Goal: Task Accomplishment & Management: Manage account settings

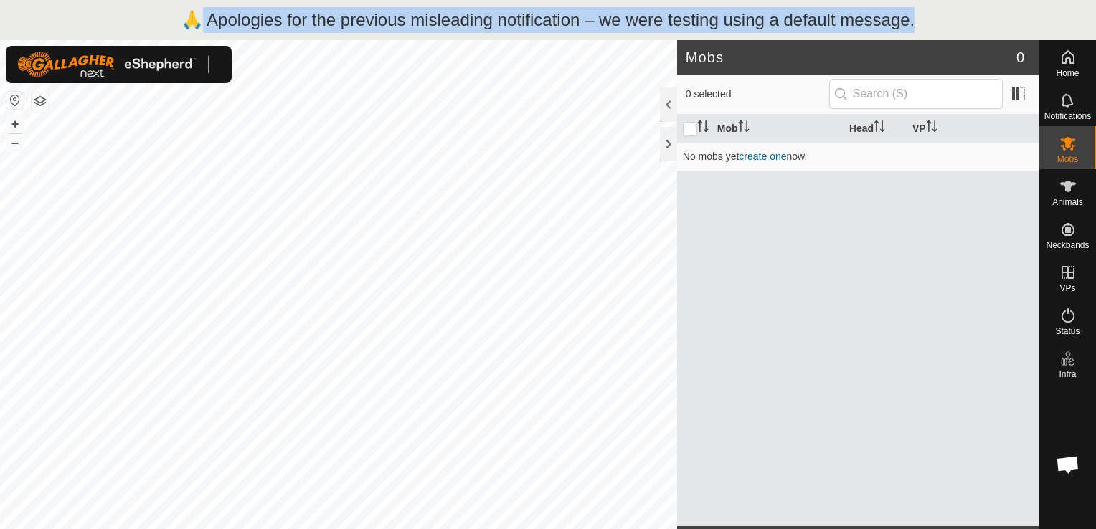
copy p "Apologies for the previous misleading notification – we were testing using a de…"
drag, startPoint x: 840, startPoint y: 33, endPoint x: 185, endPoint y: 25, distance: 654.7
click at [185, 25] on div "🙏 Apologies for the previous misleading notification – we were testing using a …" at bounding box center [548, 20] width 1096 height 40
copy p "🙏 Apologies for the previous misleading notification – we were testing using a …"
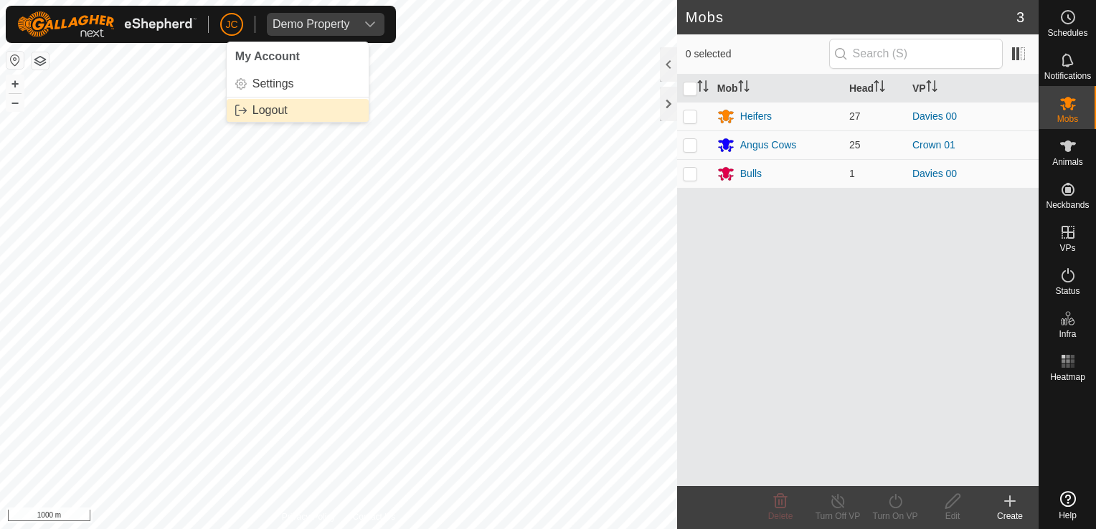
click at [252, 108] on link "Logout" at bounding box center [298, 110] width 142 height 23
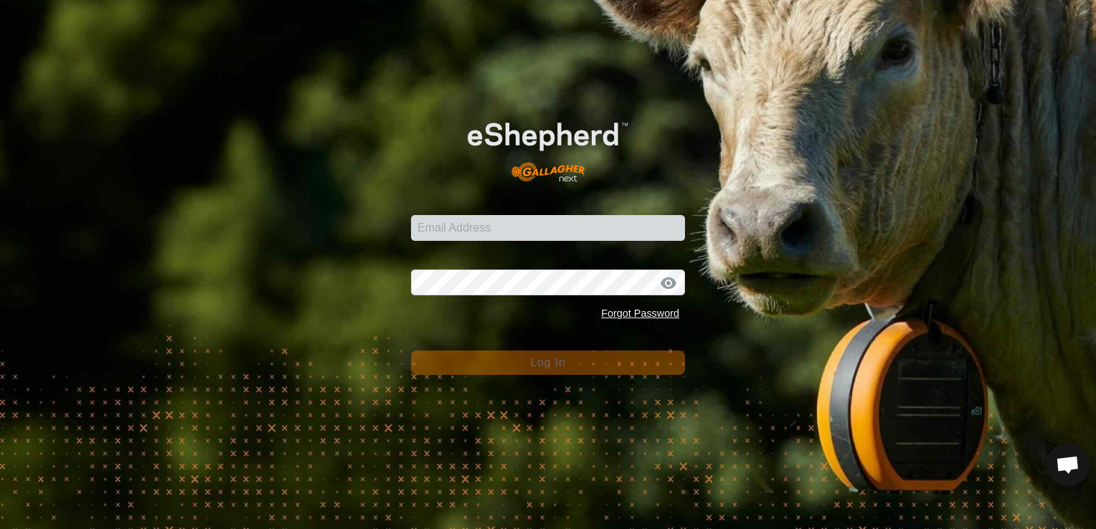
click at [280, 130] on div "Email Address Password Forgot Password Log In" at bounding box center [548, 264] width 1096 height 529
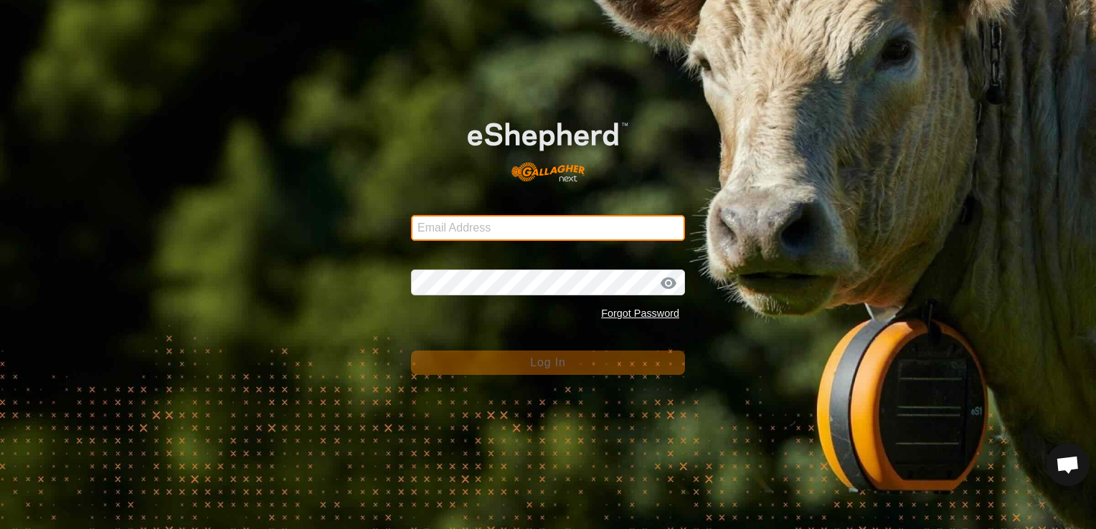
click at [549, 237] on input "Email Address" at bounding box center [548, 228] width 274 height 26
paste input "[EMAIL_ADDRESS][DOMAIN_NAME]"
type input "[EMAIL_ADDRESS][DOMAIN_NAME]"
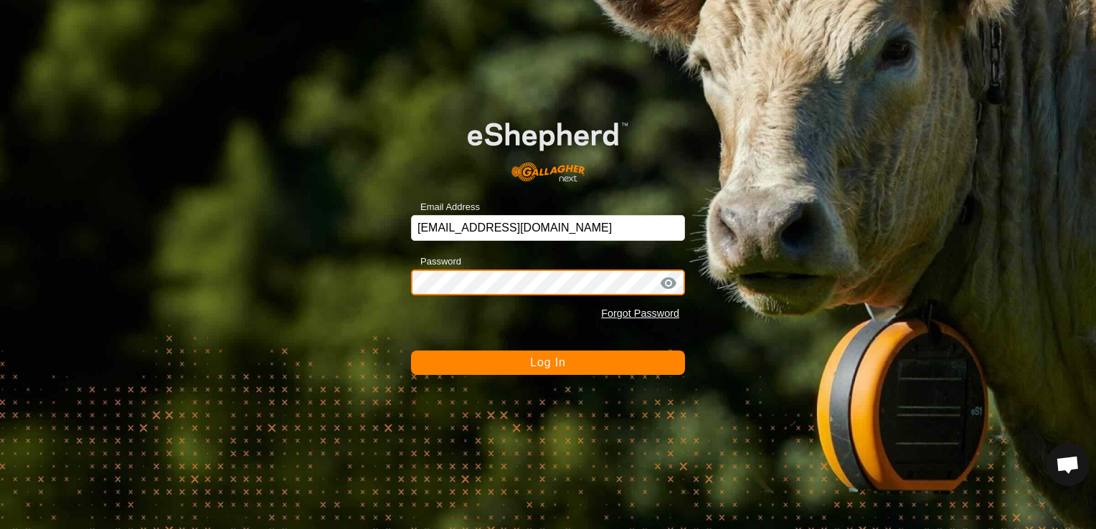
click at [411, 351] on button "Log In" at bounding box center [548, 363] width 274 height 24
